Goal: Task Accomplishment & Management: Manage account settings

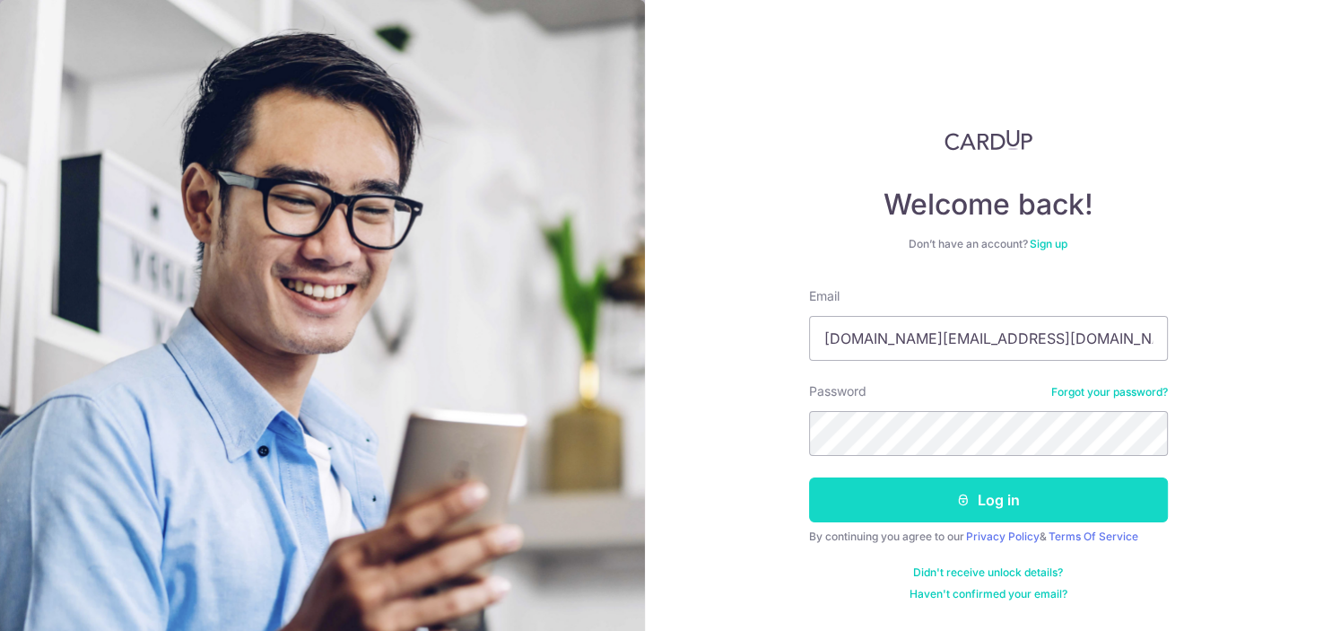
type input "[DOMAIN_NAME][EMAIL_ADDRESS][DOMAIN_NAME]"
click at [1014, 500] on button "Log in" at bounding box center [988, 499] width 359 height 45
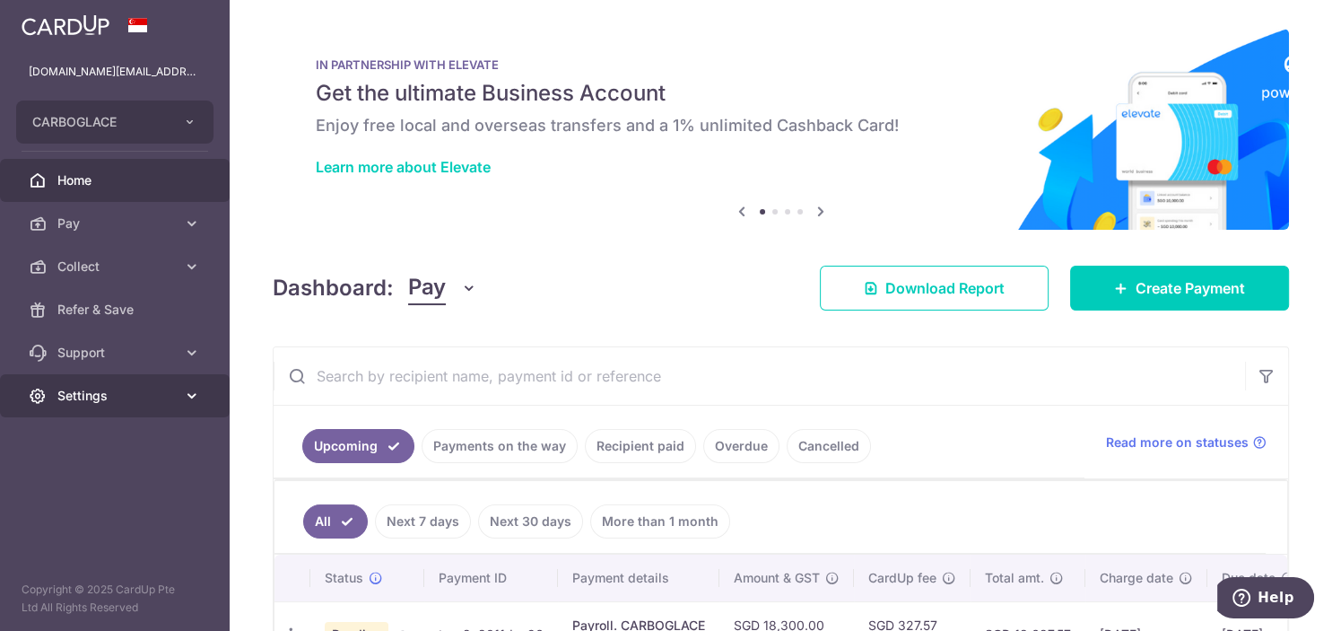
click at [96, 407] on link "Settings" at bounding box center [115, 395] width 230 height 43
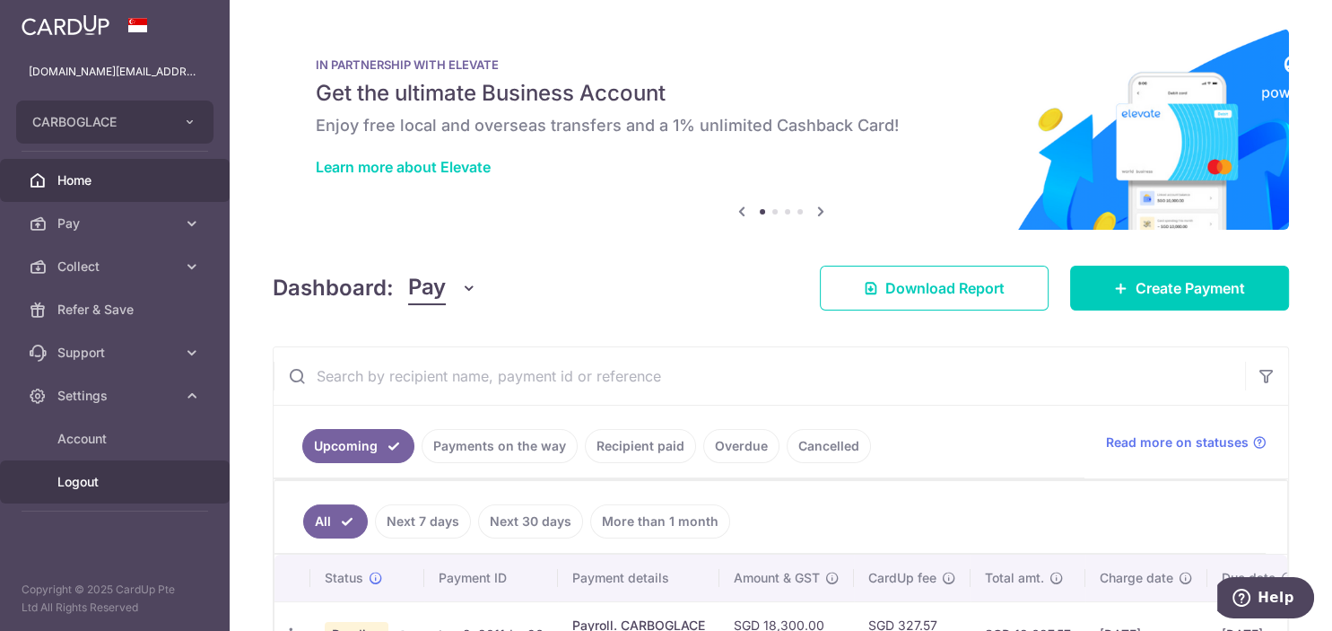
click at [83, 488] on span "Logout" at bounding box center [116, 482] width 118 height 18
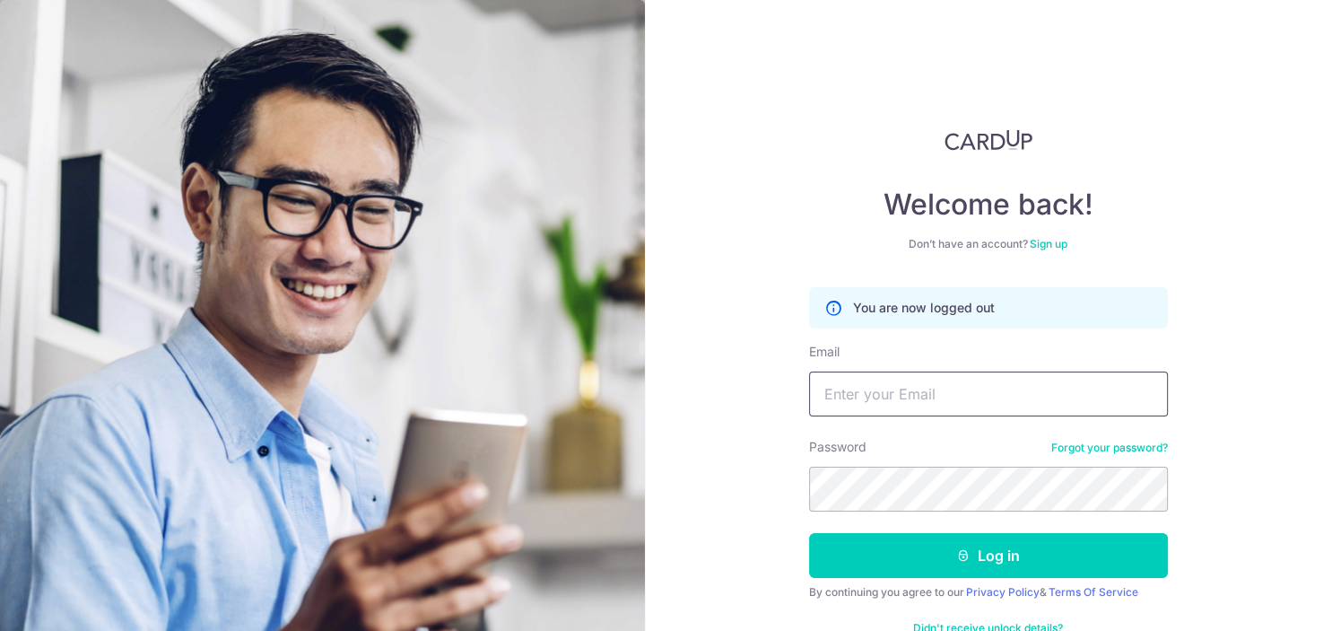
click at [960, 386] on input "Email" at bounding box center [988, 393] width 359 height 45
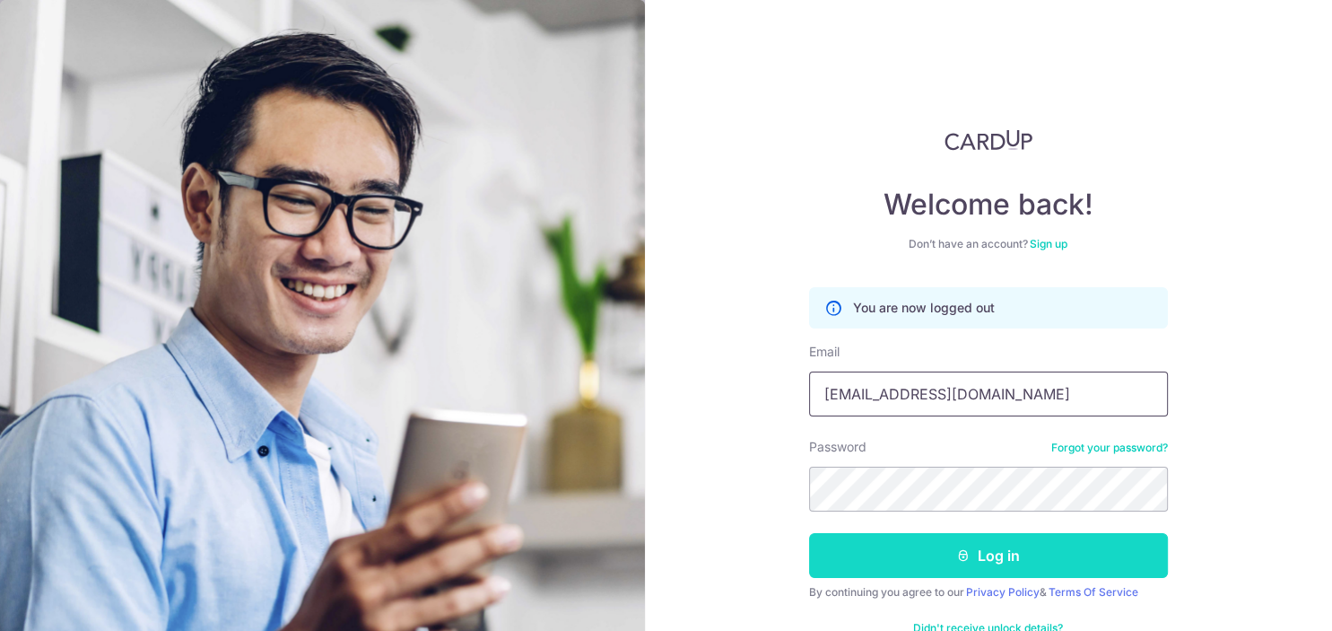
type input "[EMAIL_ADDRESS][DOMAIN_NAME]"
click at [996, 560] on button "Log in" at bounding box center [988, 555] width 359 height 45
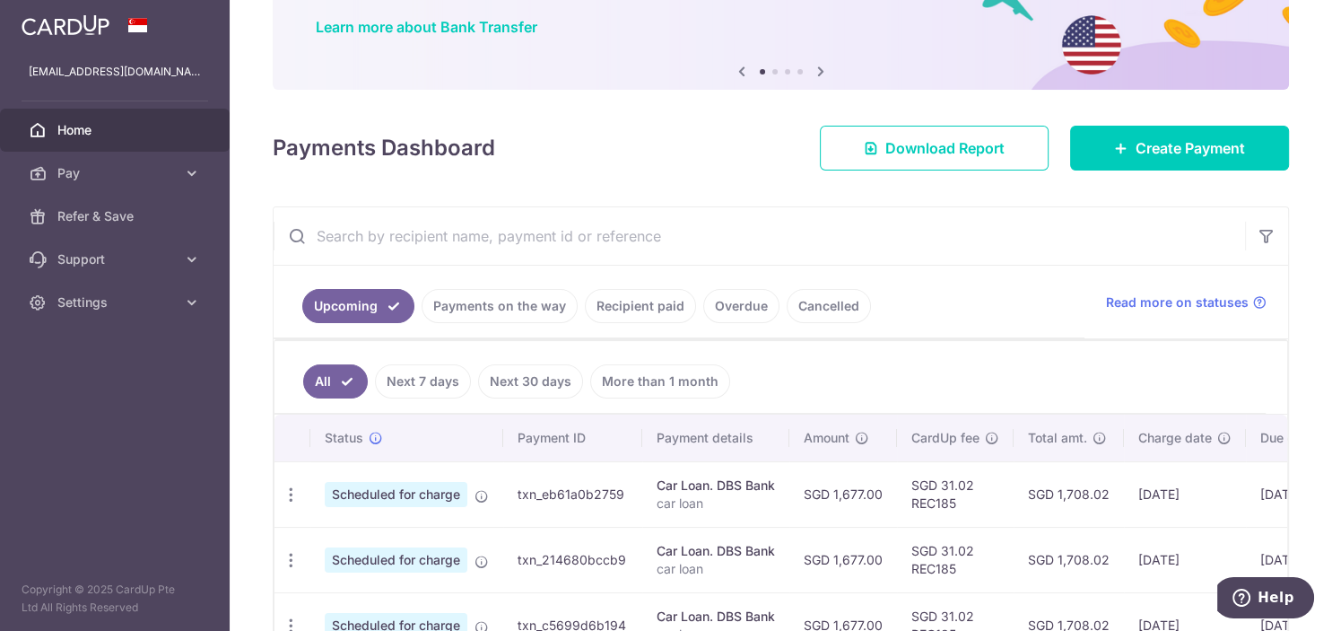
scroll to position [180, 0]
